Goal: Information Seeking & Learning: Find specific fact

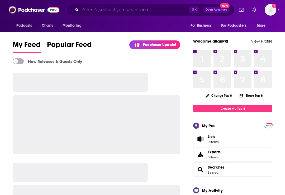
click at [102, 8] on input "Search podcasts, credits, & more..." at bounding box center [135, 10] width 109 height 8
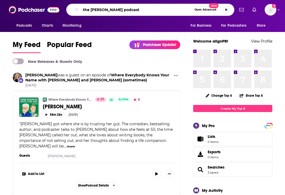
type input "the [PERSON_NAME] podcast"
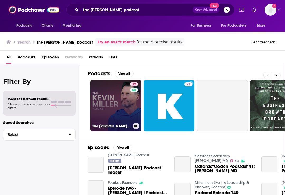
click at [119, 103] on link "72 The Kevin Miller Podcast" at bounding box center [115, 105] width 51 height 51
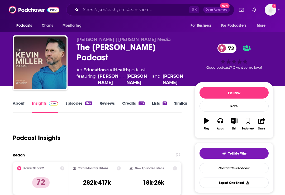
scroll to position [19, 0]
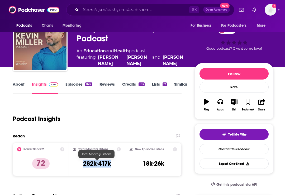
drag, startPoint x: 82, startPoint y: 165, endPoint x: 121, endPoint y: 165, distance: 38.8
click at [121, 165] on div "Total Monthly Listens 282k-417k" at bounding box center [97, 159] width 56 height 33
copy h3 "282k-417k"
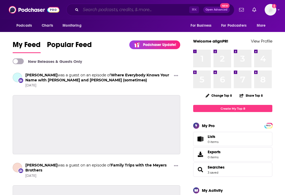
click at [110, 8] on input "Search podcasts, credits, & more..." at bounding box center [135, 10] width 109 height 8
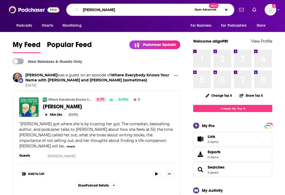
type input "[PERSON_NAME]"
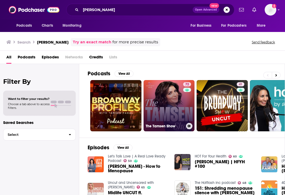
click at [161, 107] on link "72 The Tamsen Show" at bounding box center [169, 105] width 51 height 51
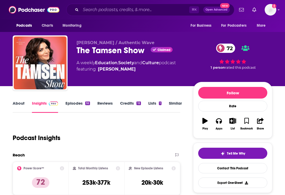
drag, startPoint x: 82, startPoint y: 180, endPoint x: 121, endPoint y: 180, distance: 39.3
click at [121, 180] on div "Total Monthly Listens 253k-377k" at bounding box center [97, 178] width 56 height 33
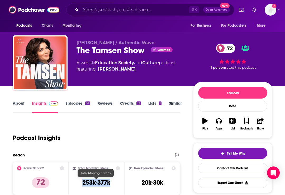
drag, startPoint x: 118, startPoint y: 184, endPoint x: 77, endPoint y: 184, distance: 40.9
click at [77, 184] on div "Total Monthly Listens 253k-377k" at bounding box center [97, 178] width 48 height 24
copy h3 "253k-377k"
